Goal: Check status: Check status

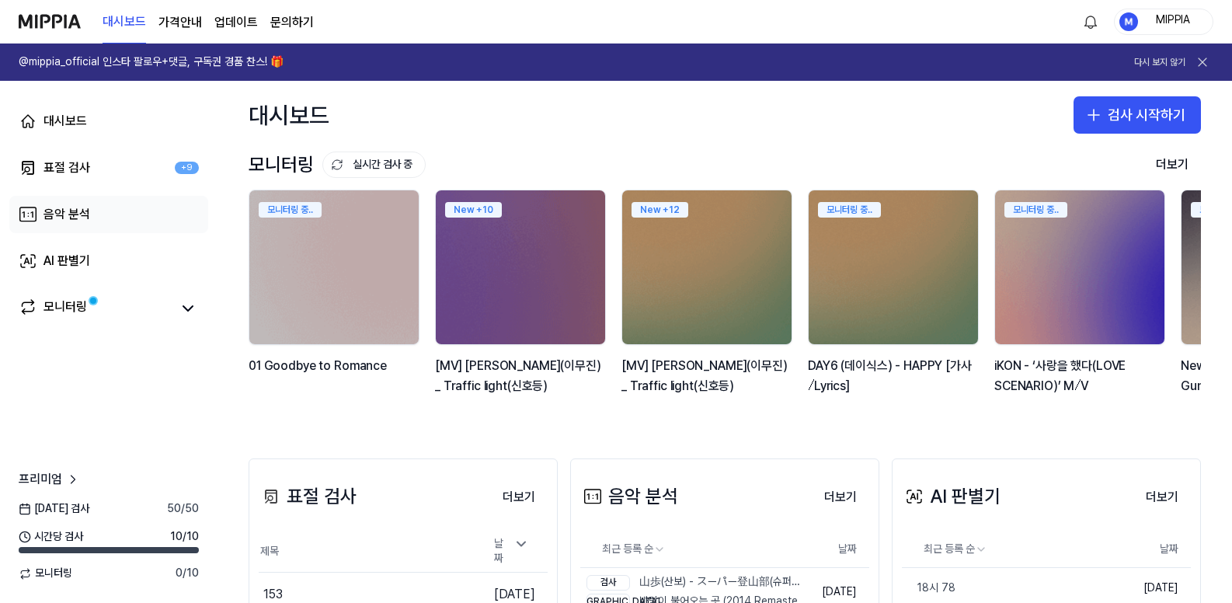
click at [106, 219] on link "음악 분석" at bounding box center [108, 214] width 199 height 37
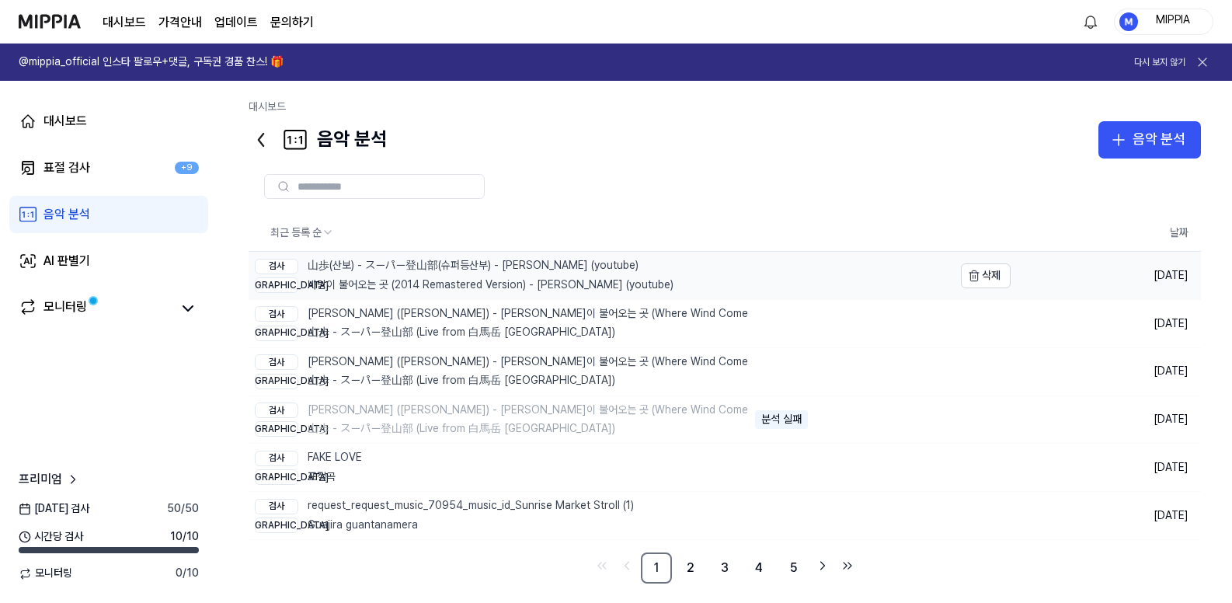
click at [607, 273] on div "검사 山歩(산보) - スーパー登山部(슈퍼등산부) - [PERSON_NAME] (youtube) 비교 바람이 불어오는 곳 (2014 Remast…" at bounding box center [464, 275] width 419 height 47
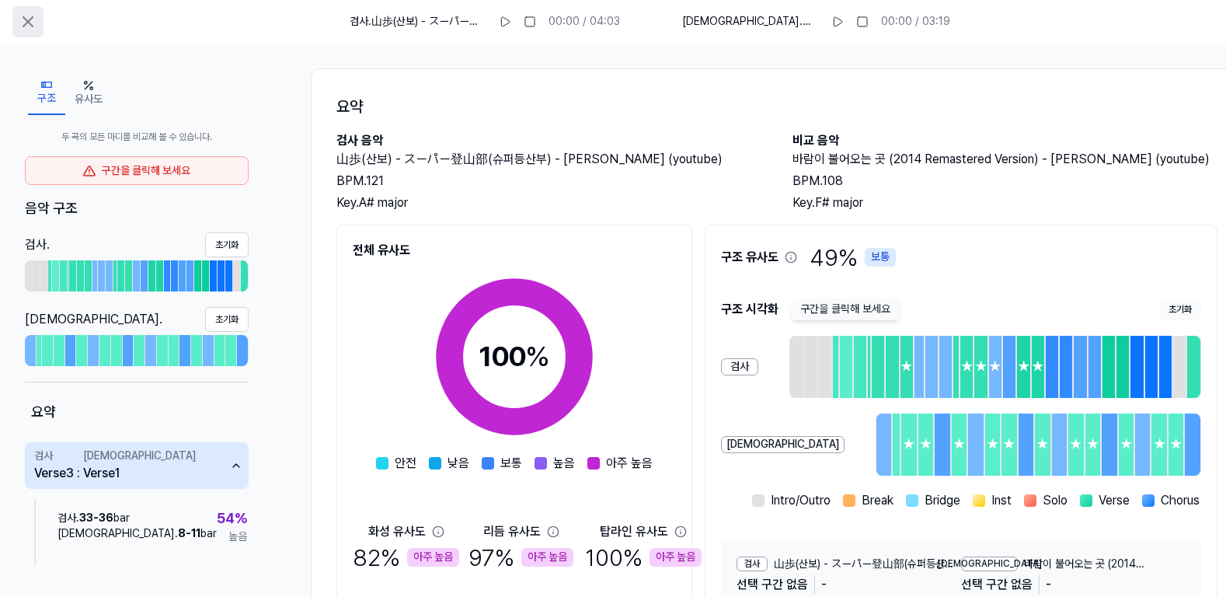
click at [21, 27] on icon at bounding box center [28, 21] width 19 height 19
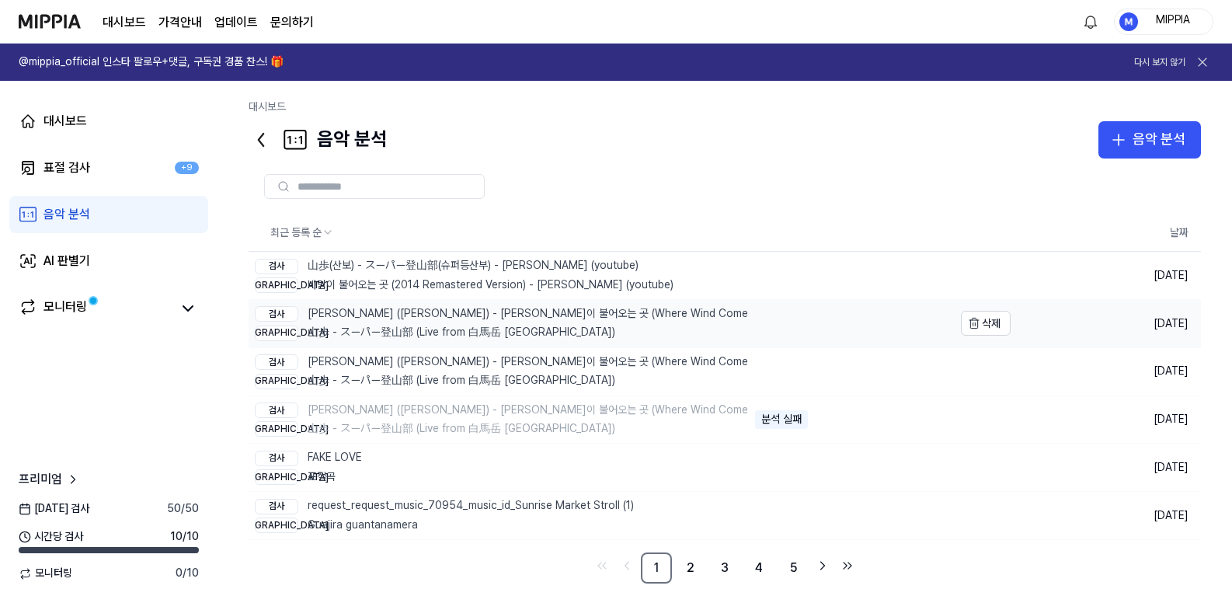
click at [598, 329] on div "비교 山歩 - スーパー登山部 (Live from [GEOGRAPHIC_DATA])" at bounding box center [501, 333] width 493 height 16
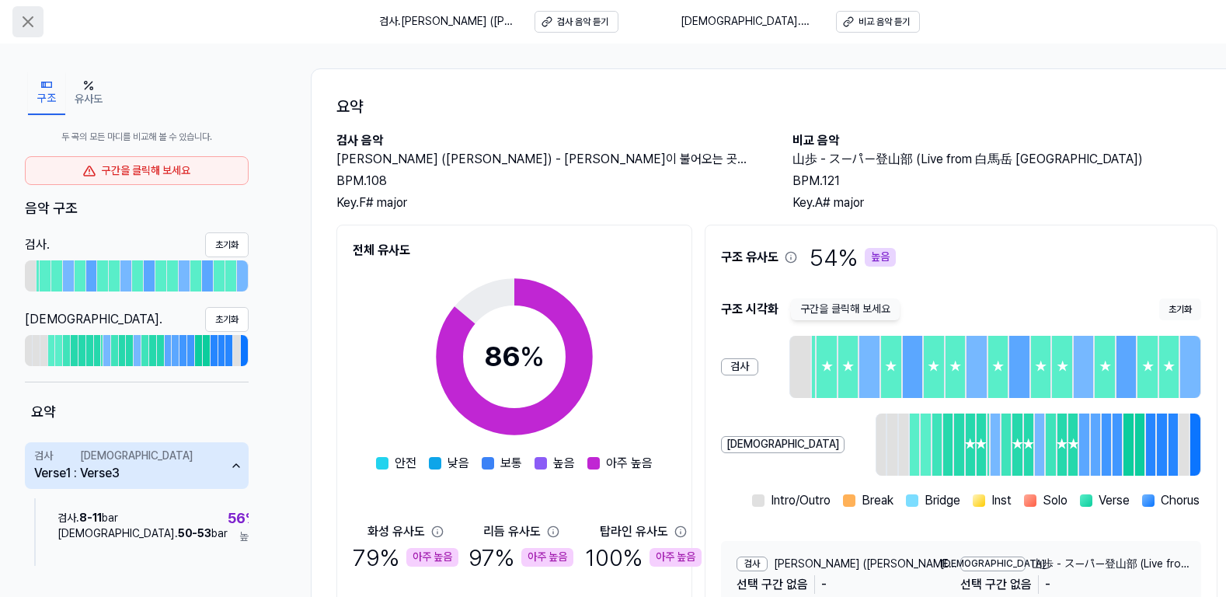
click at [23, 23] on icon at bounding box center [28, 21] width 19 height 19
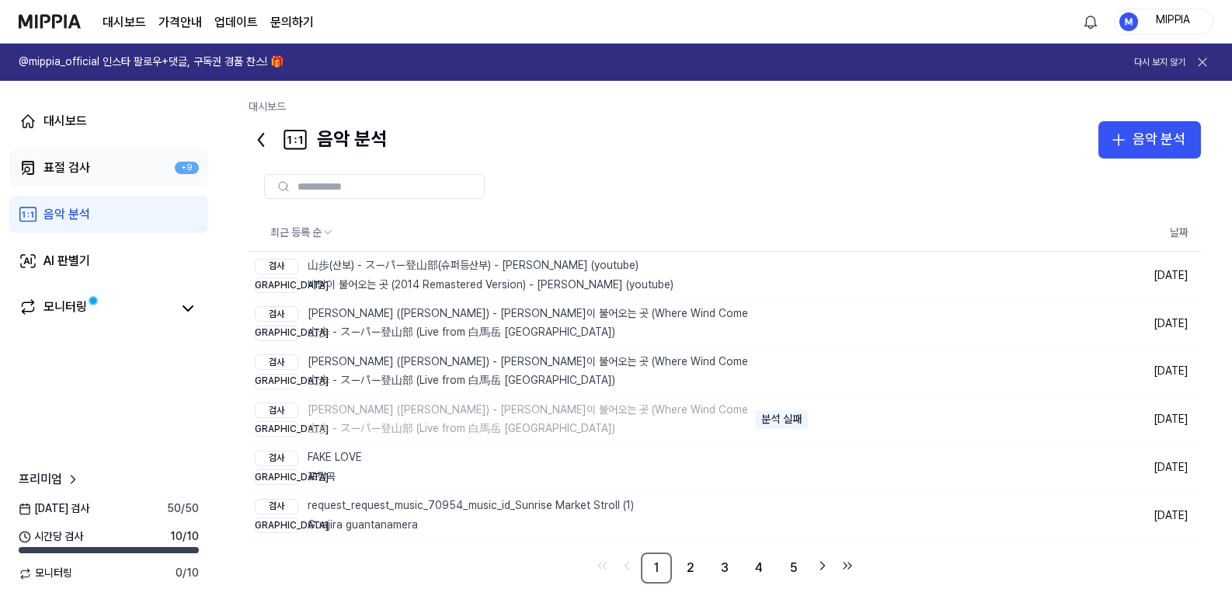
click at [117, 168] on link "표절 검사 +9" at bounding box center [108, 167] width 199 height 37
